Goal: Information Seeking & Learning: Learn about a topic

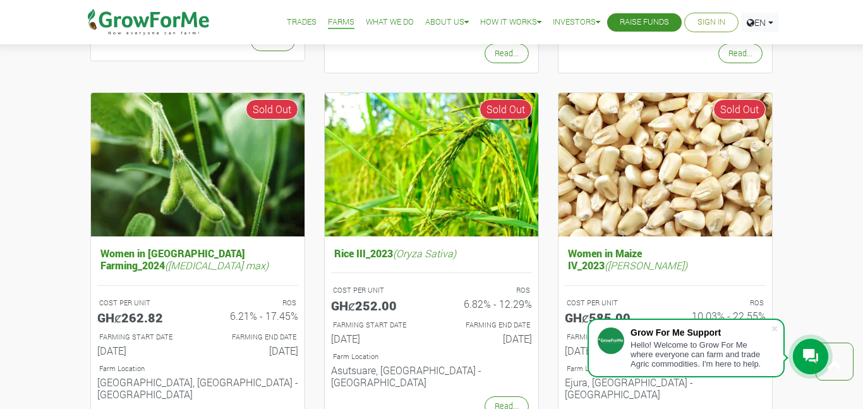
scroll to position [1181, 0]
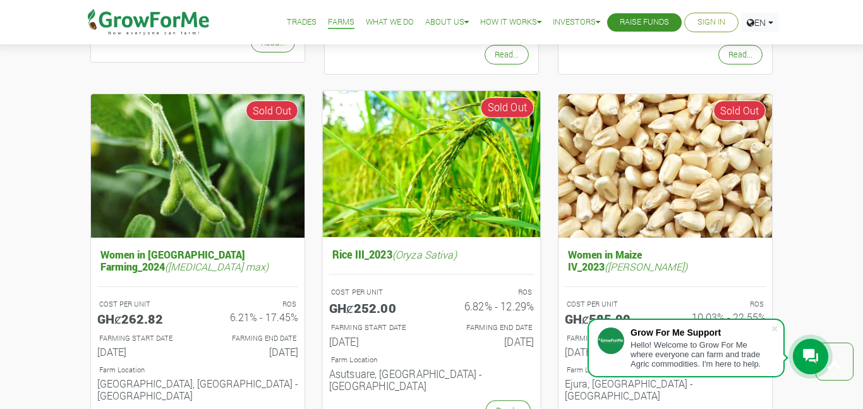
click at [359, 245] on h5 "Rice III_2023 (Oryza Sativa)" at bounding box center [431, 254] width 205 height 19
click at [401, 179] on img at bounding box center [432, 164] width 218 height 146
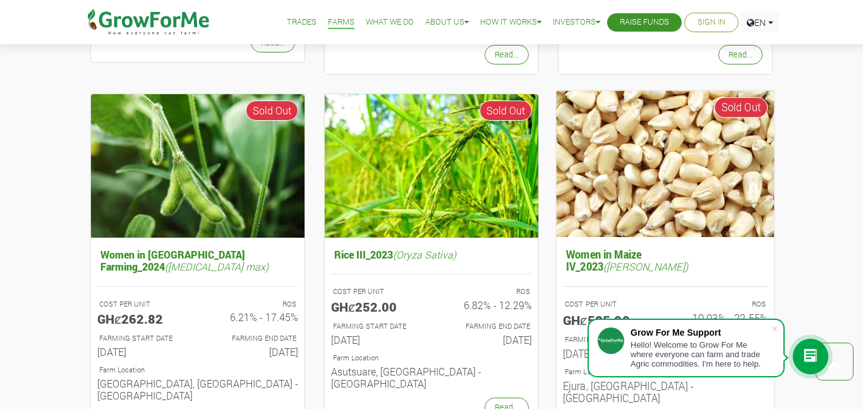
click at [598, 179] on img at bounding box center [666, 164] width 218 height 146
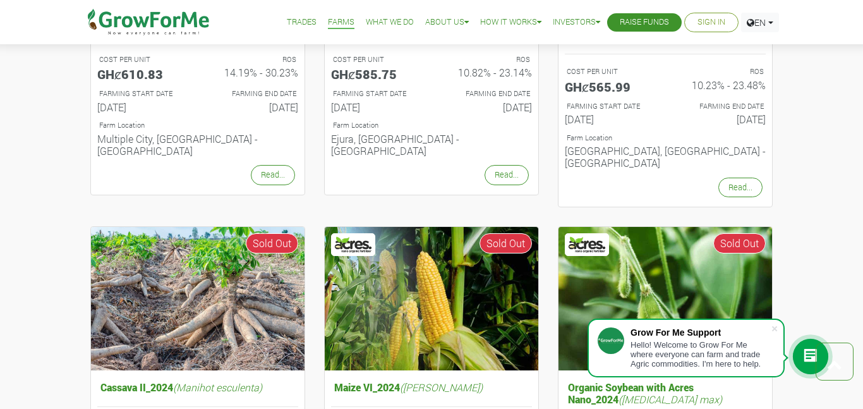
scroll to position [0, 0]
